Goal: Transaction & Acquisition: Purchase product/service

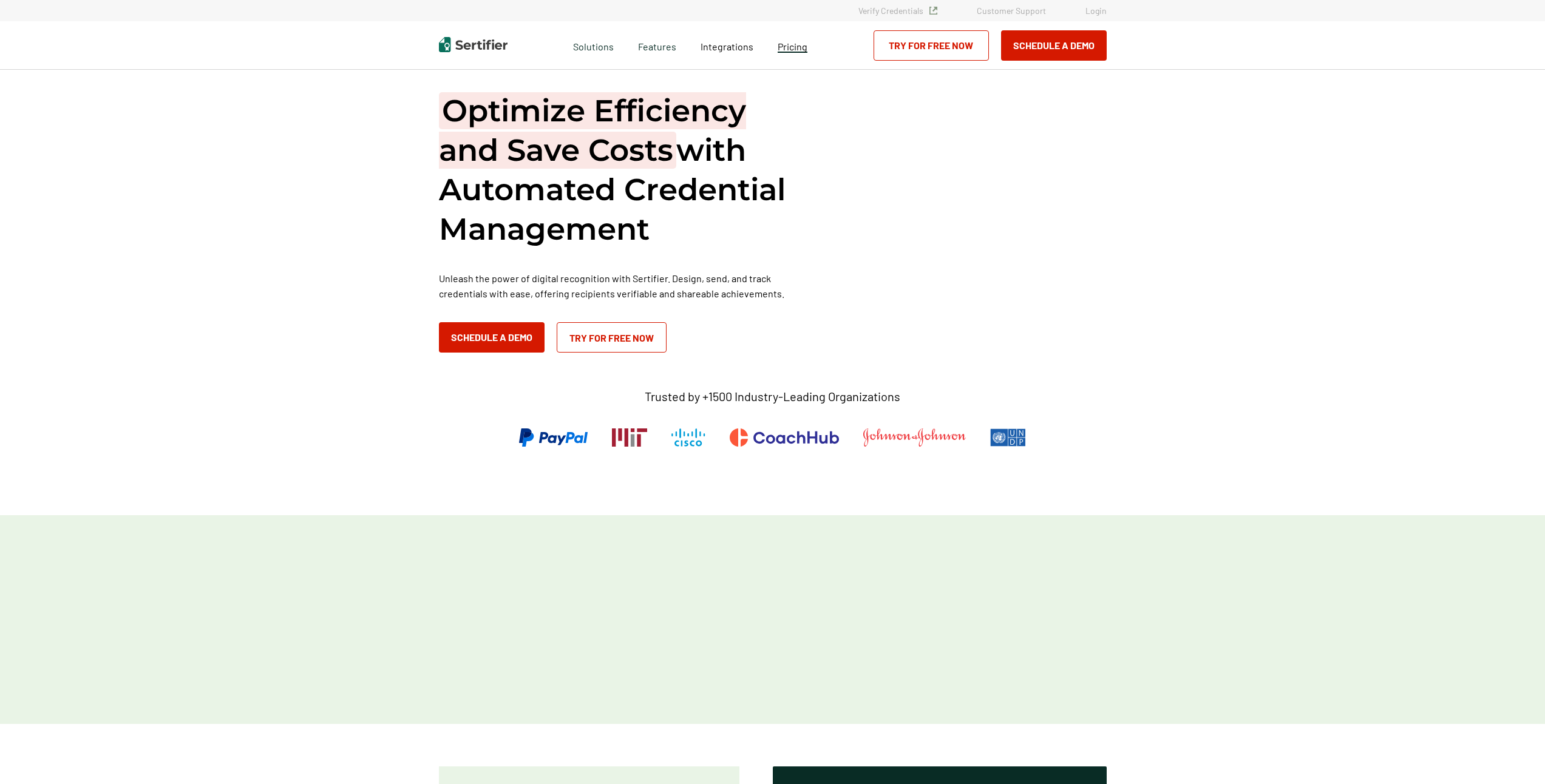
click at [800, 48] on span "Pricing" at bounding box center [792, 47] width 30 height 12
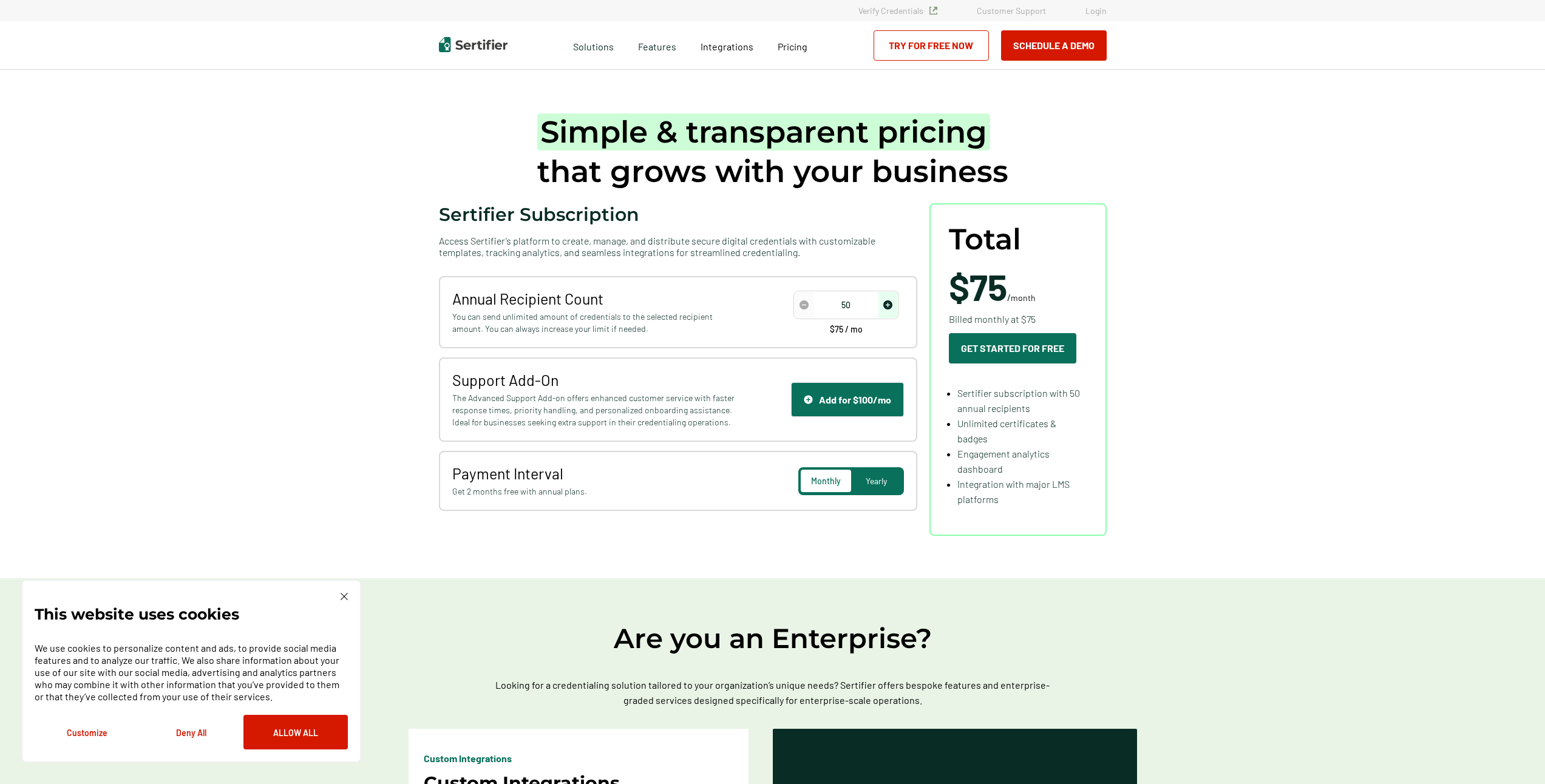
click at [842, 317] on div "50" at bounding box center [845, 304] width 104 height 27
click at [842, 311] on input "50" at bounding box center [846, 304] width 103 height 18
click at [865, 303] on input "50" at bounding box center [846, 304] width 103 height 18
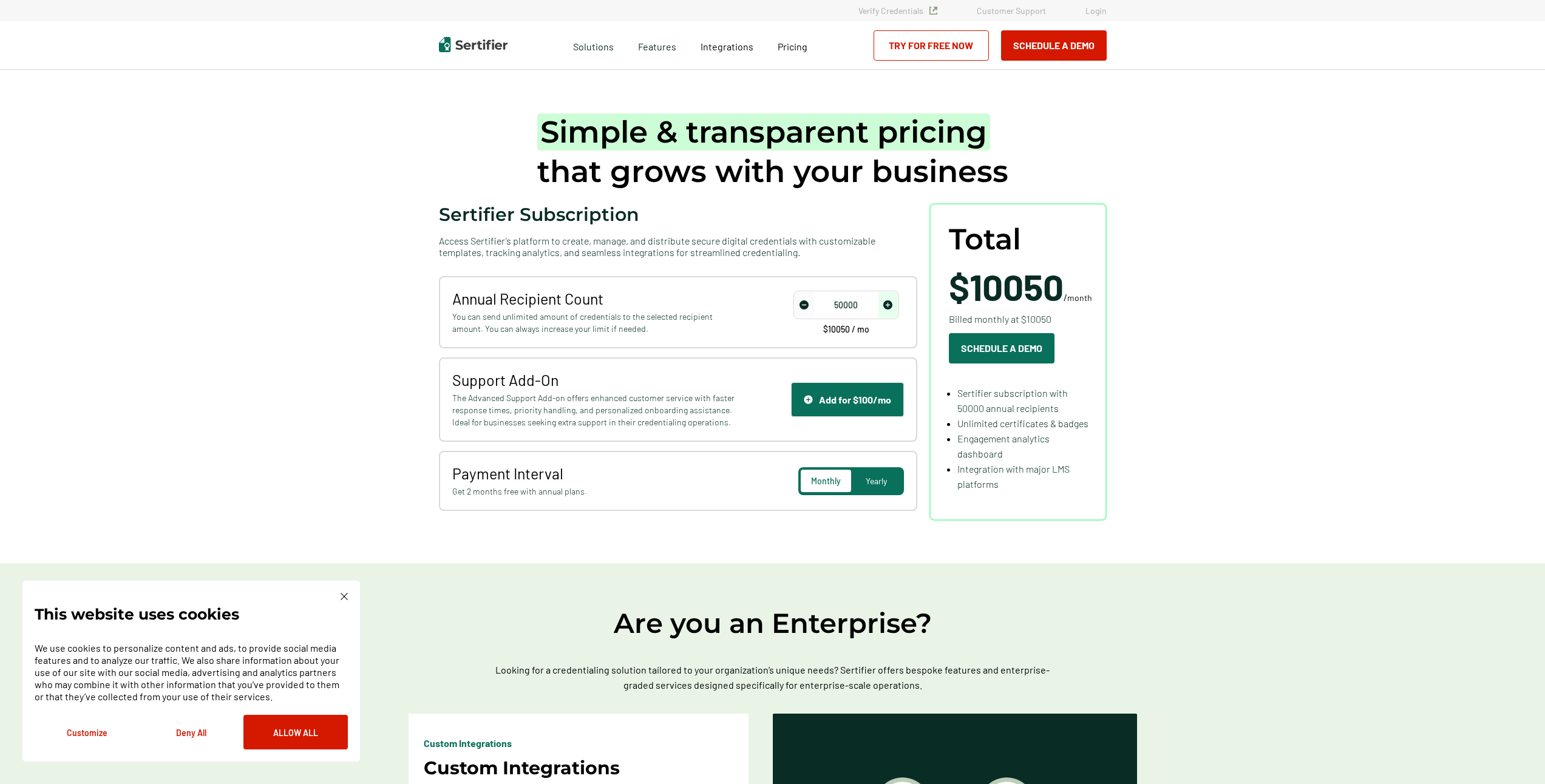
drag, startPoint x: 859, startPoint y: 304, endPoint x: 795, endPoint y: 310, distance: 64.3
click at [795, 310] on div "50000 $10050 / mo" at bounding box center [845, 312] width 116 height 43
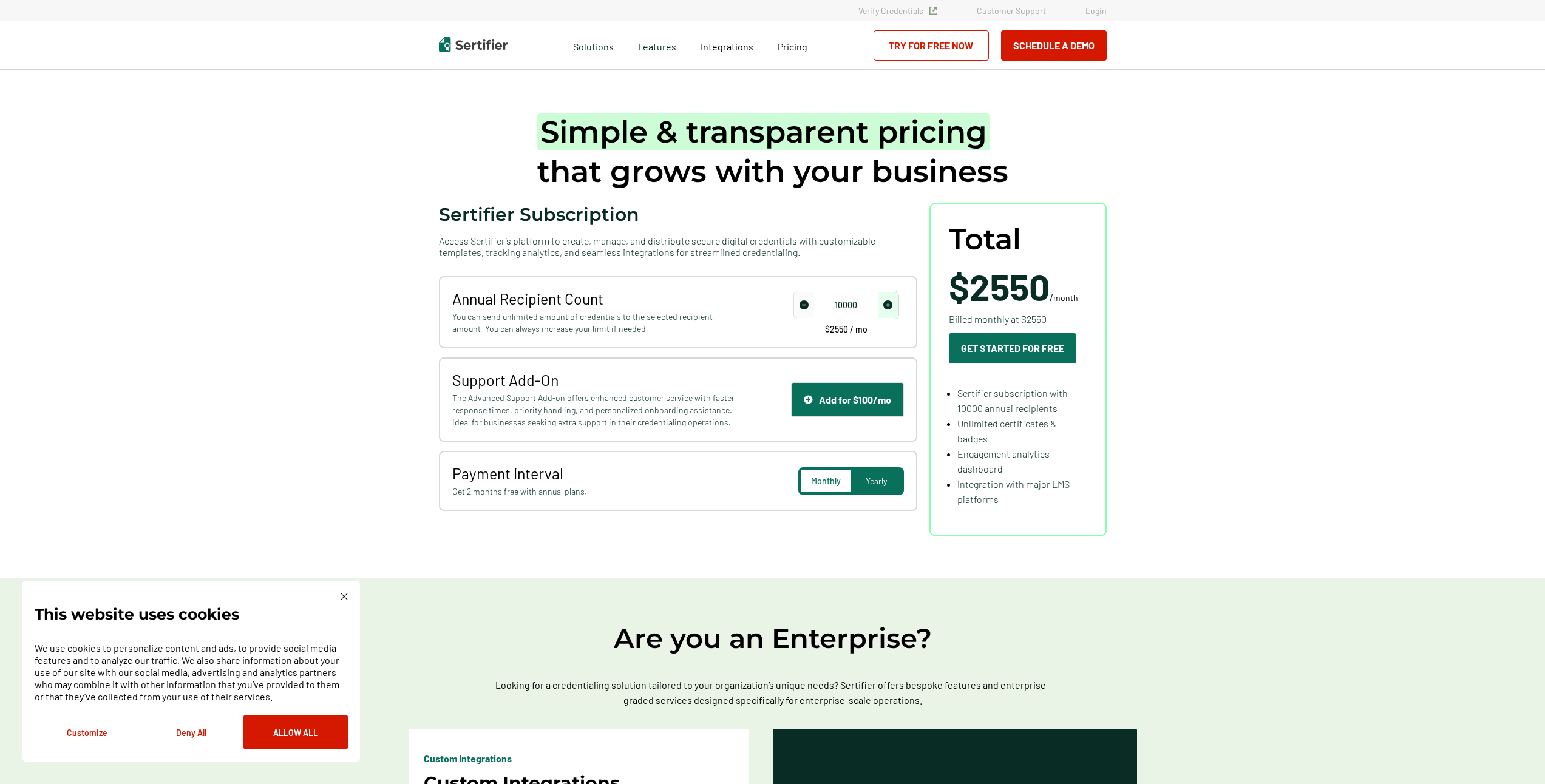
click at [838, 303] on input "10000" at bounding box center [846, 304] width 103 height 18
click at [835, 305] on input "20000" at bounding box center [846, 304] width 103 height 18
type input "10000"
click at [866, 479] on div "Yearly" at bounding box center [877, 481] width 51 height 22
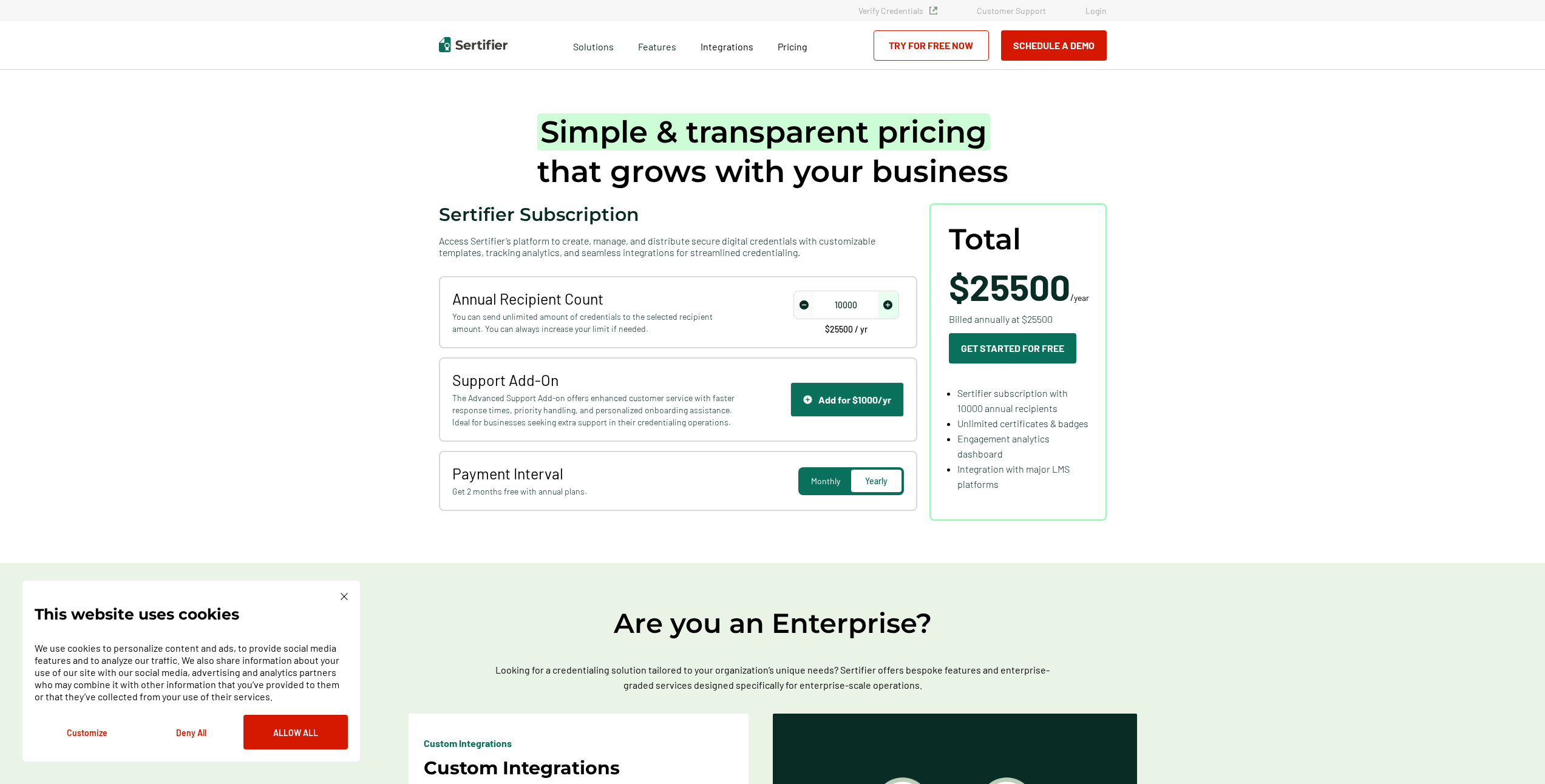
click at [840, 479] on span "Monthly" at bounding box center [825, 481] width 29 height 11
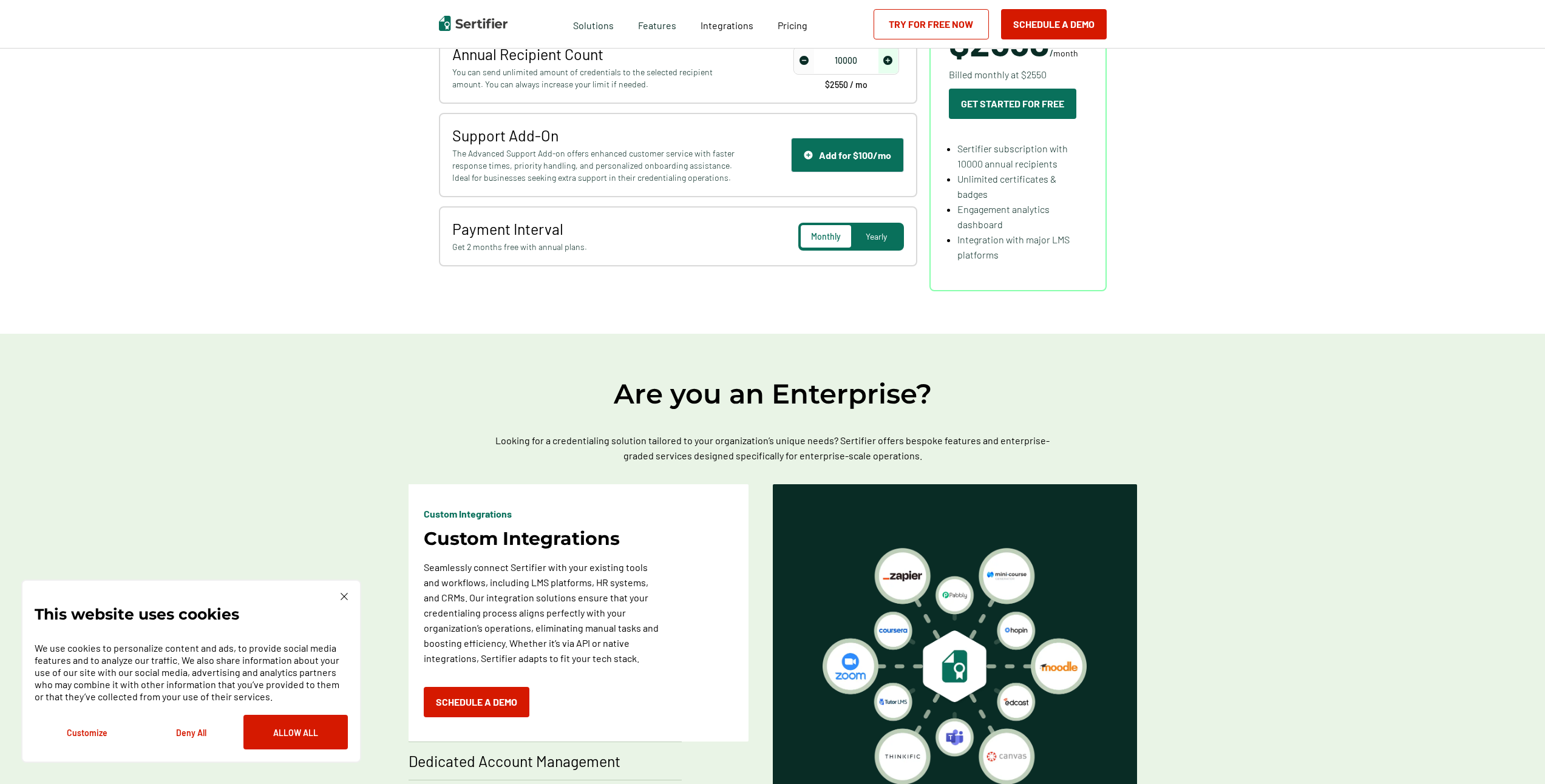
scroll to position [60, 0]
